Goal: Information Seeking & Learning: Learn about a topic

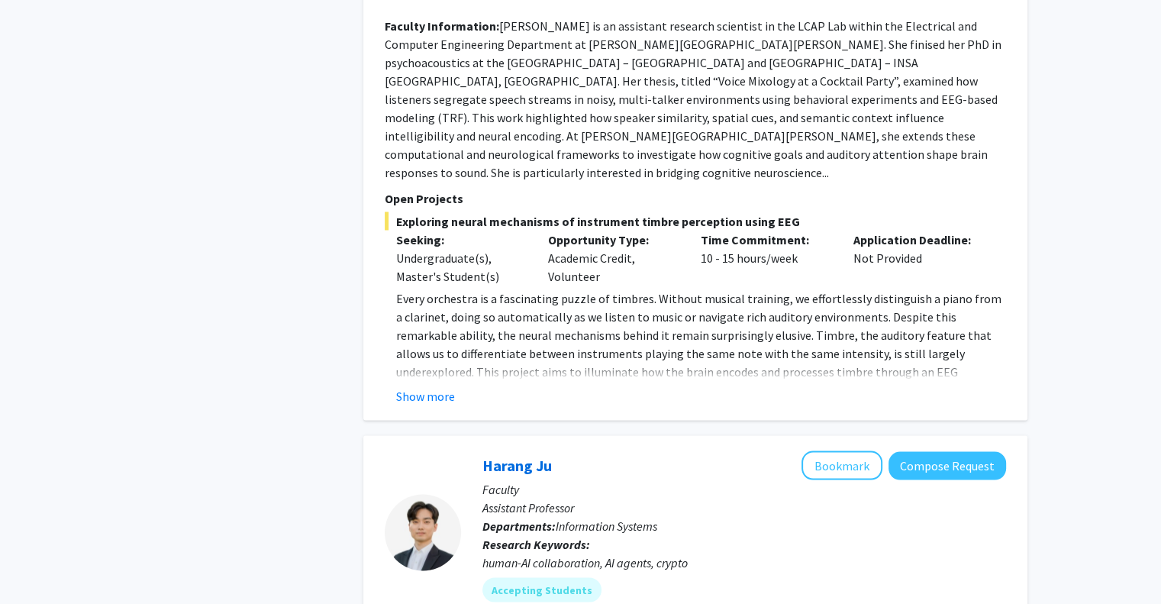
scroll to position [4508, 0]
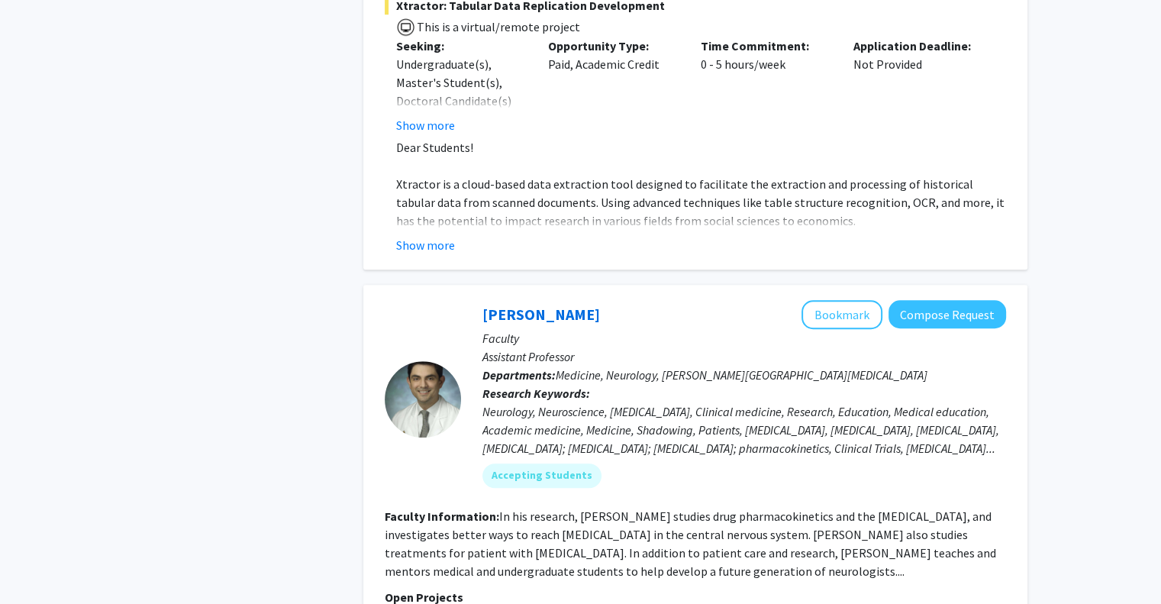
scroll to position [1731, 0]
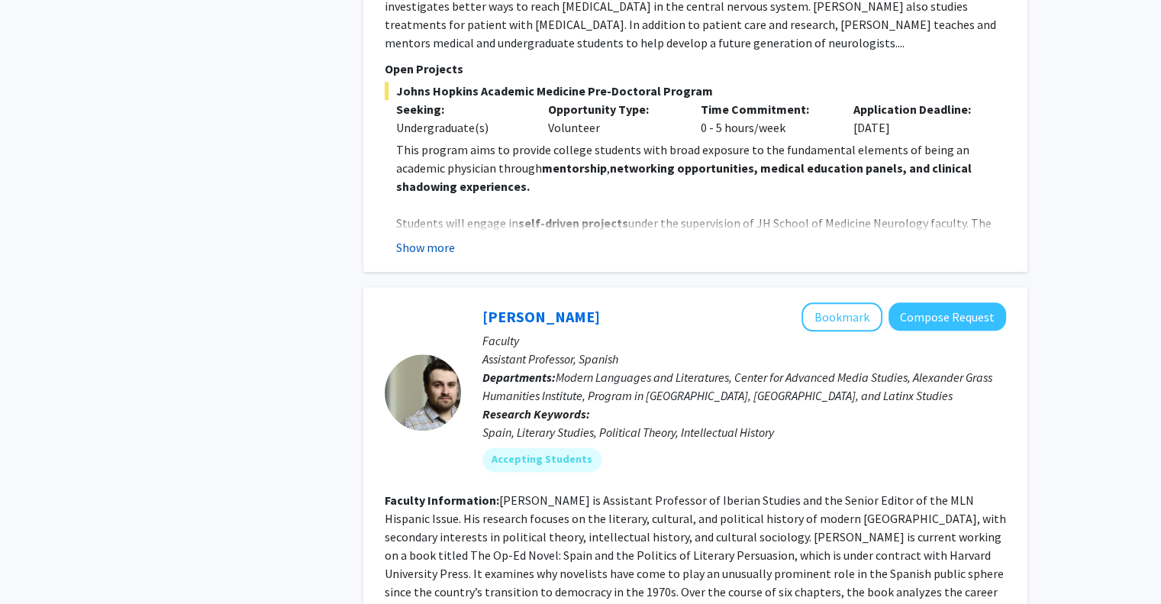
click at [421, 238] on button "Show more" at bounding box center [425, 247] width 59 height 18
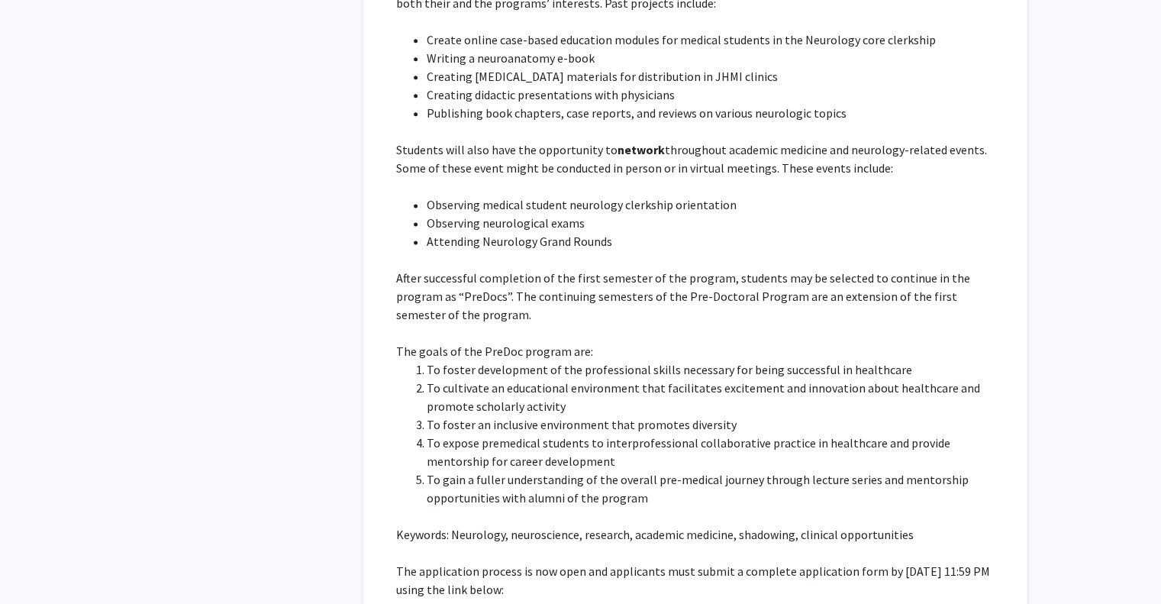
scroll to position [2018, 0]
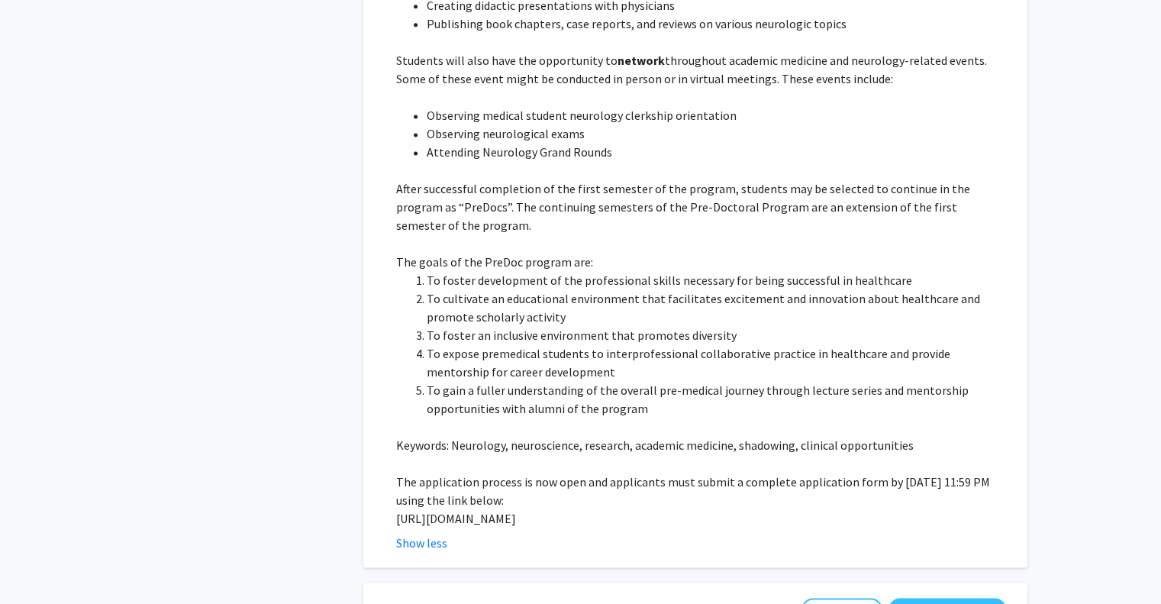
scroll to position [2079, 0]
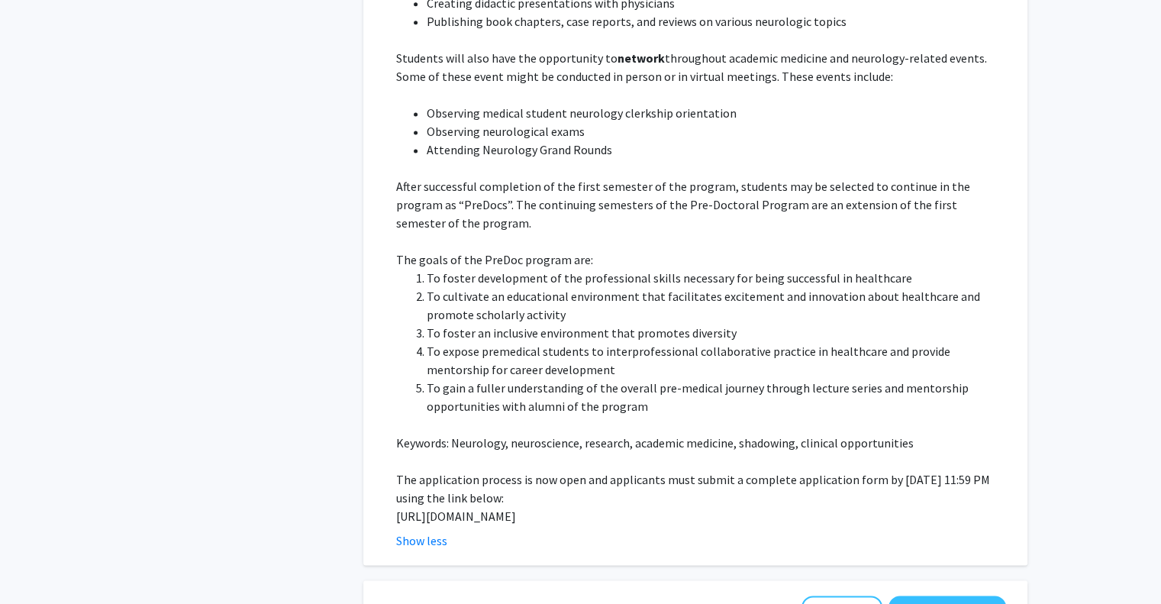
drag, startPoint x: 463, startPoint y: 476, endPoint x: 385, endPoint y: 463, distance: 78.9
click at [385, 463] on fg-read-more "This program aims to provide college students with broad exposure to the fundam…" at bounding box center [695, 170] width 621 height 757
copy p "[URL][DOMAIN_NAME]"
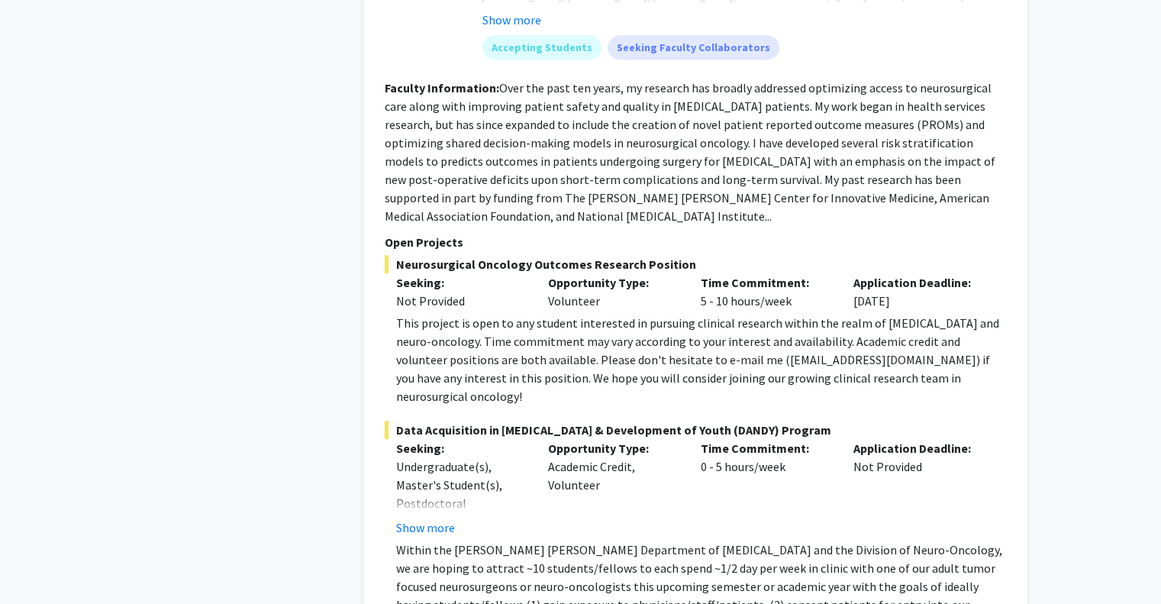
scroll to position [7034, 0]
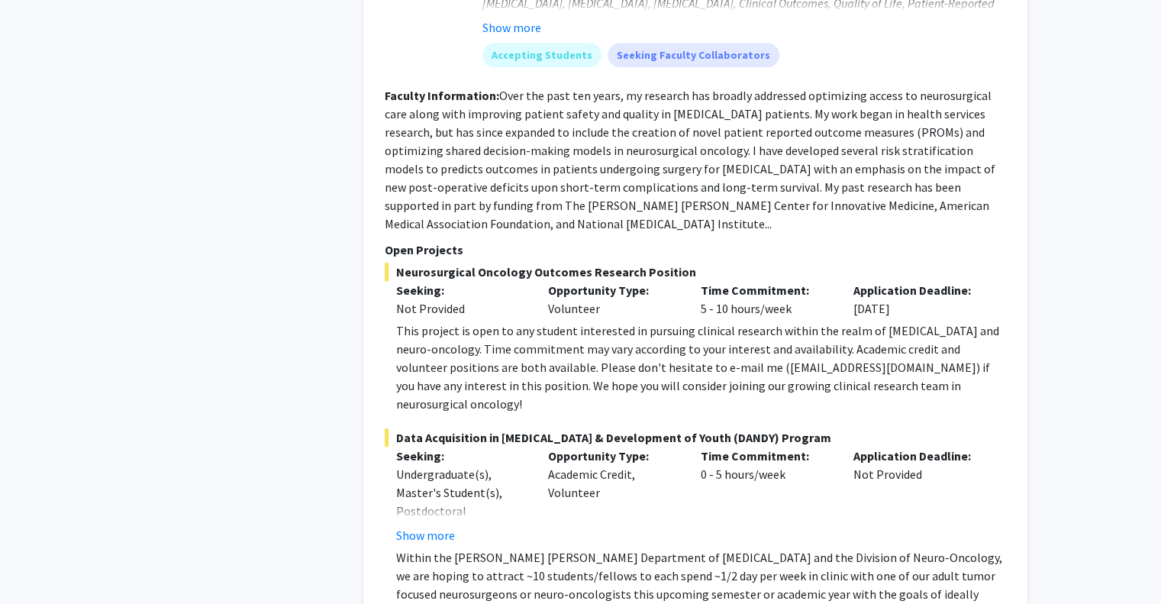
click at [943, 548] on p "Within the [PERSON_NAME] [PERSON_NAME] Department of [MEDICAL_DATA] and the Div…" at bounding box center [701, 612] width 610 height 128
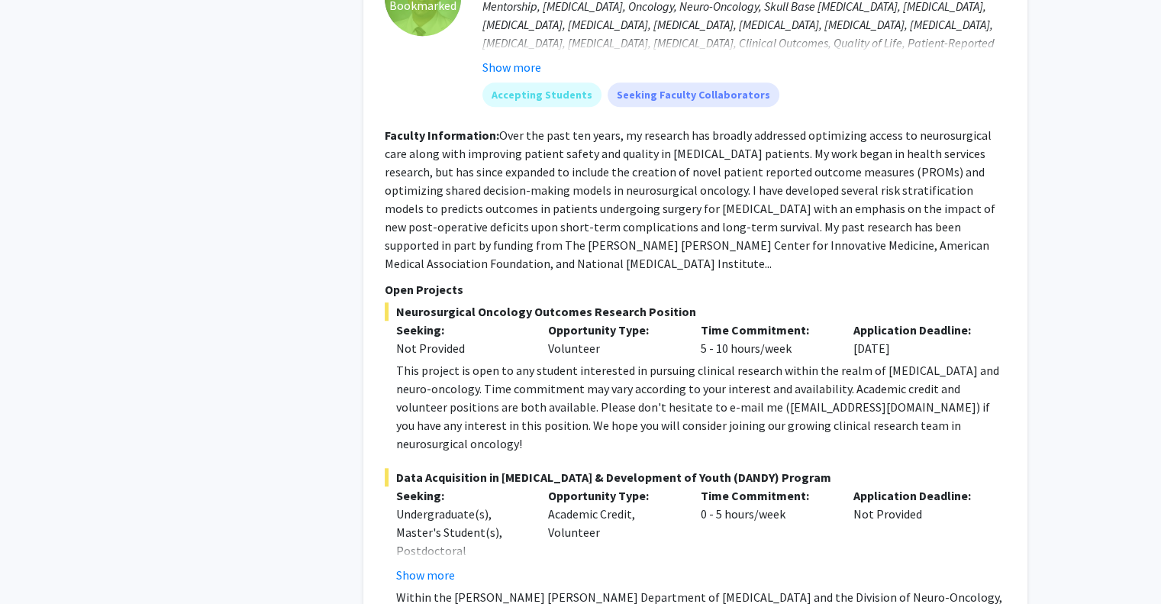
scroll to position [7025, 0]
